Goal: Navigation & Orientation: Find specific page/section

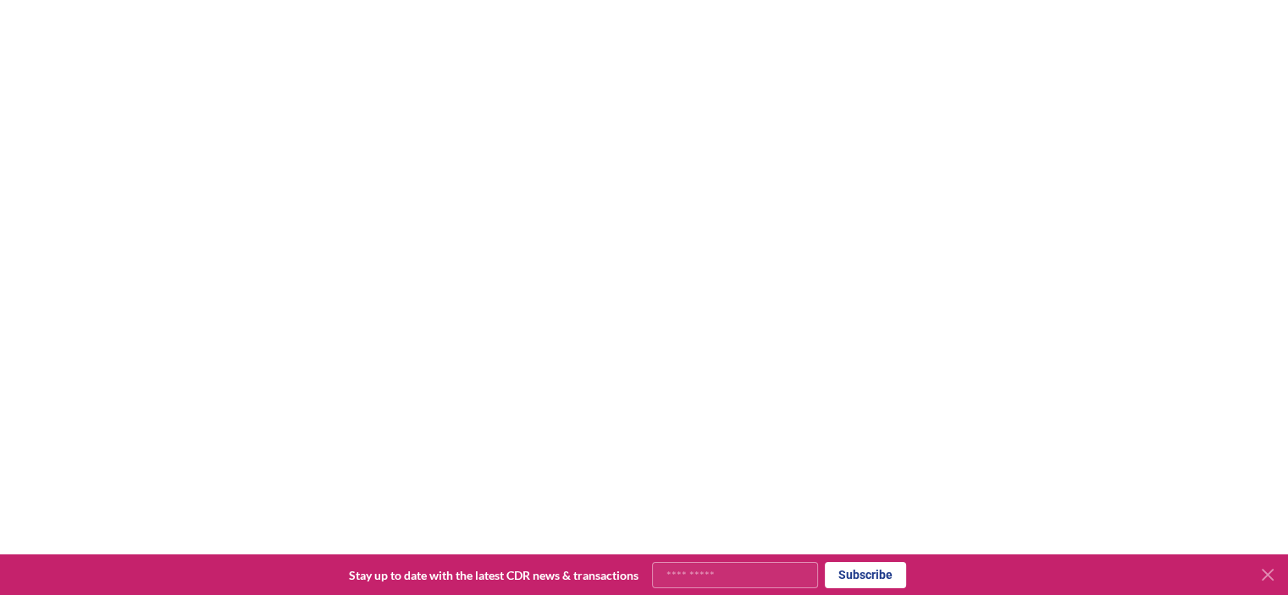
scroll to position [694, 0]
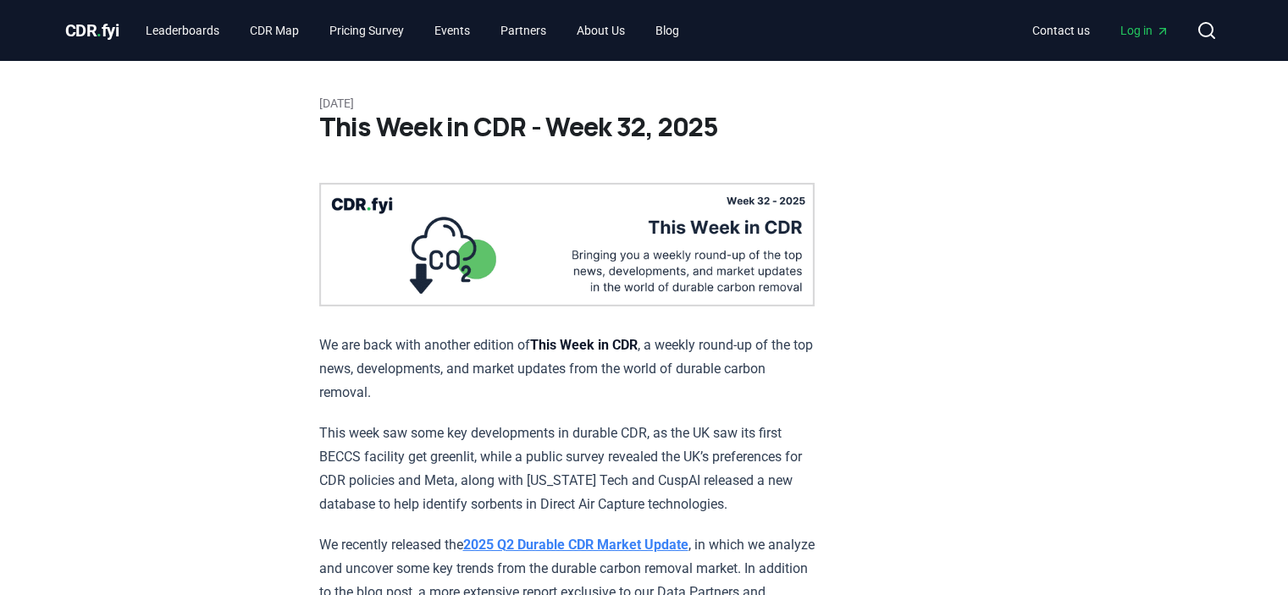
scroll to position [1099, 0]
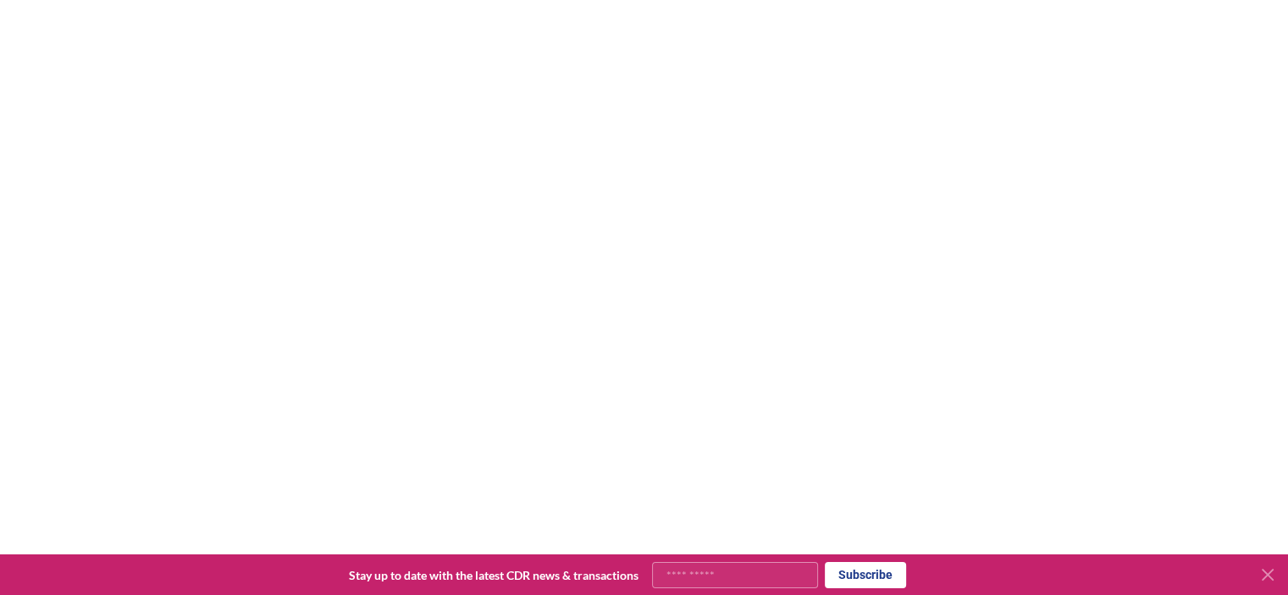
scroll to position [199, 0]
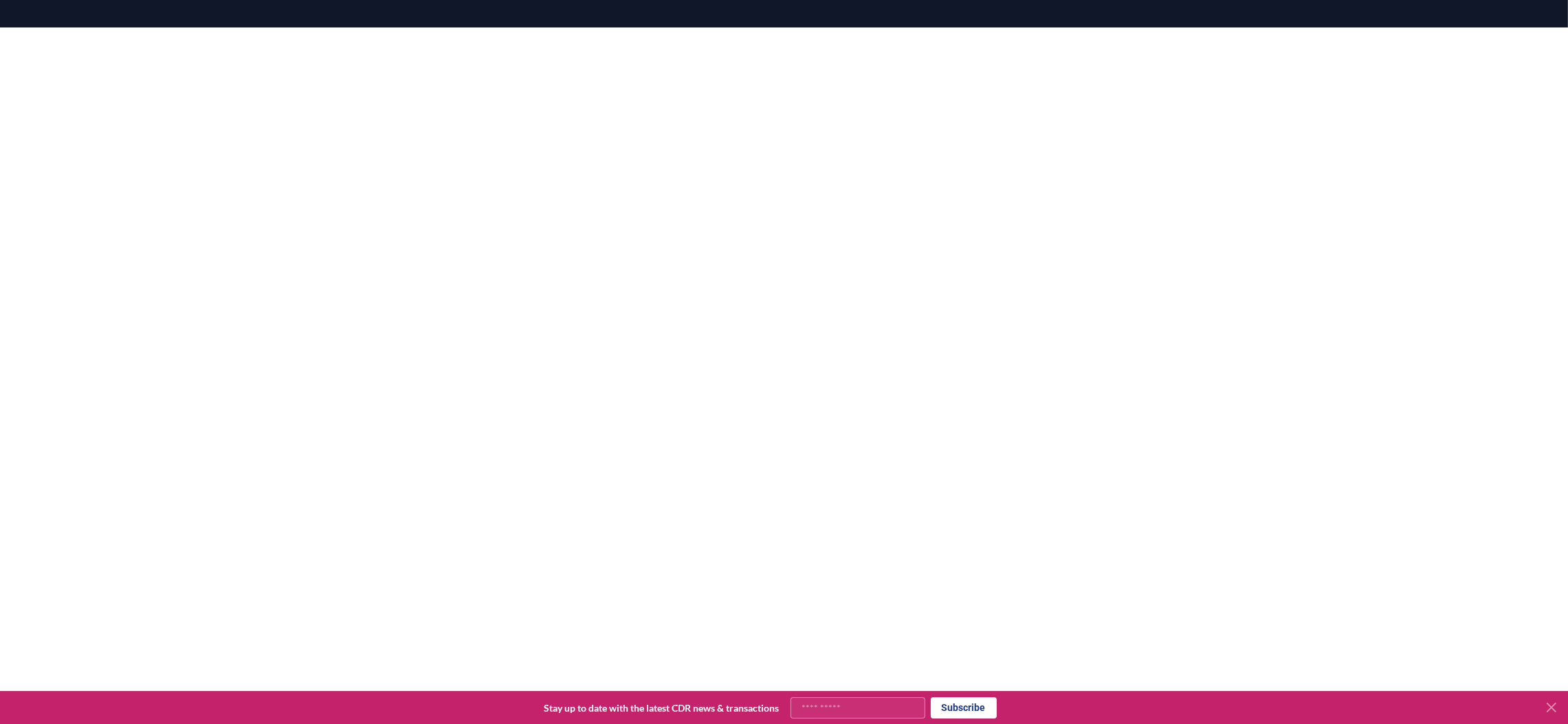
scroll to position [275, 0]
